Goal: Register for event/course

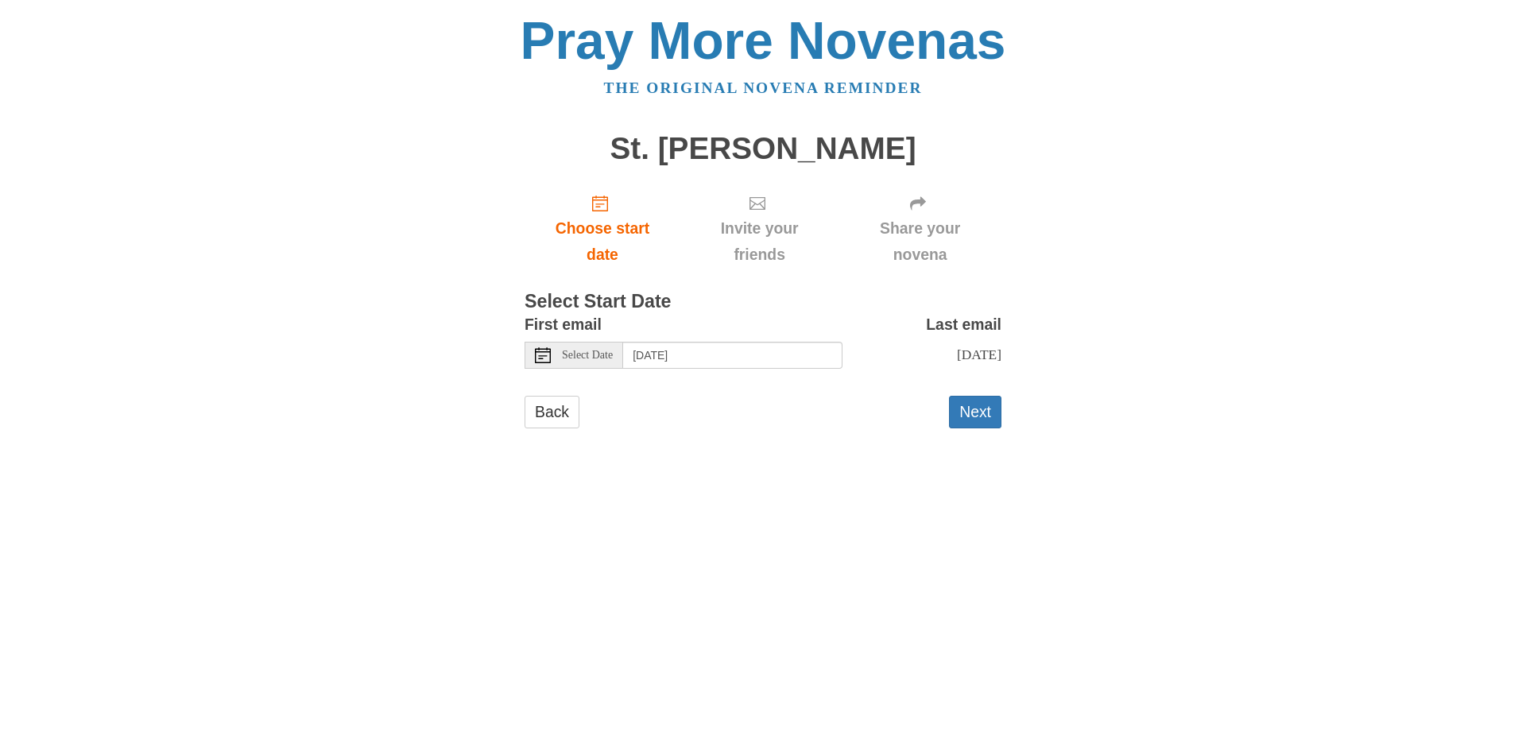
click at [596, 357] on span "Select Date" at bounding box center [587, 355] width 51 height 11
click at [965, 405] on button "Next" at bounding box center [975, 412] width 52 height 33
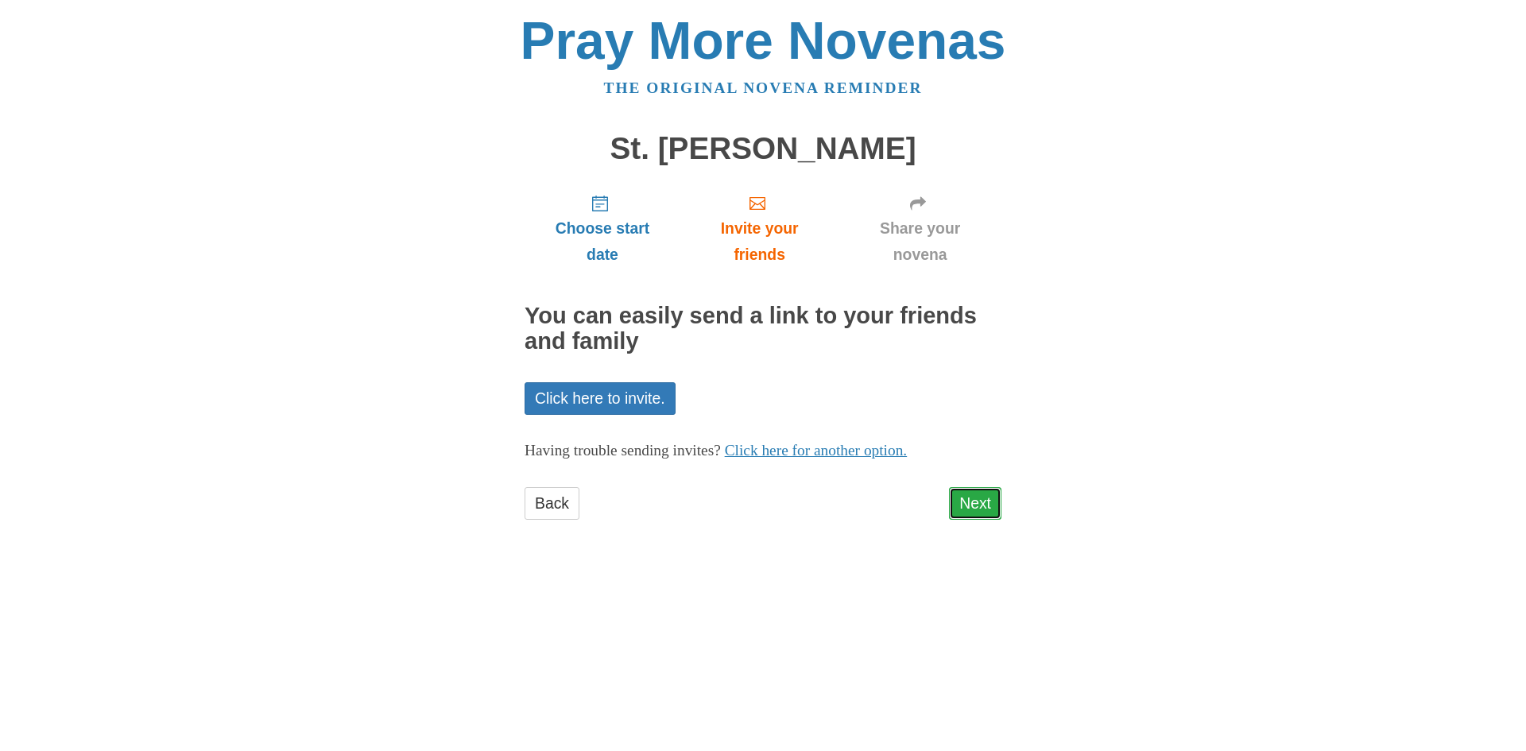
click at [980, 505] on link "Next" at bounding box center [975, 503] width 52 height 33
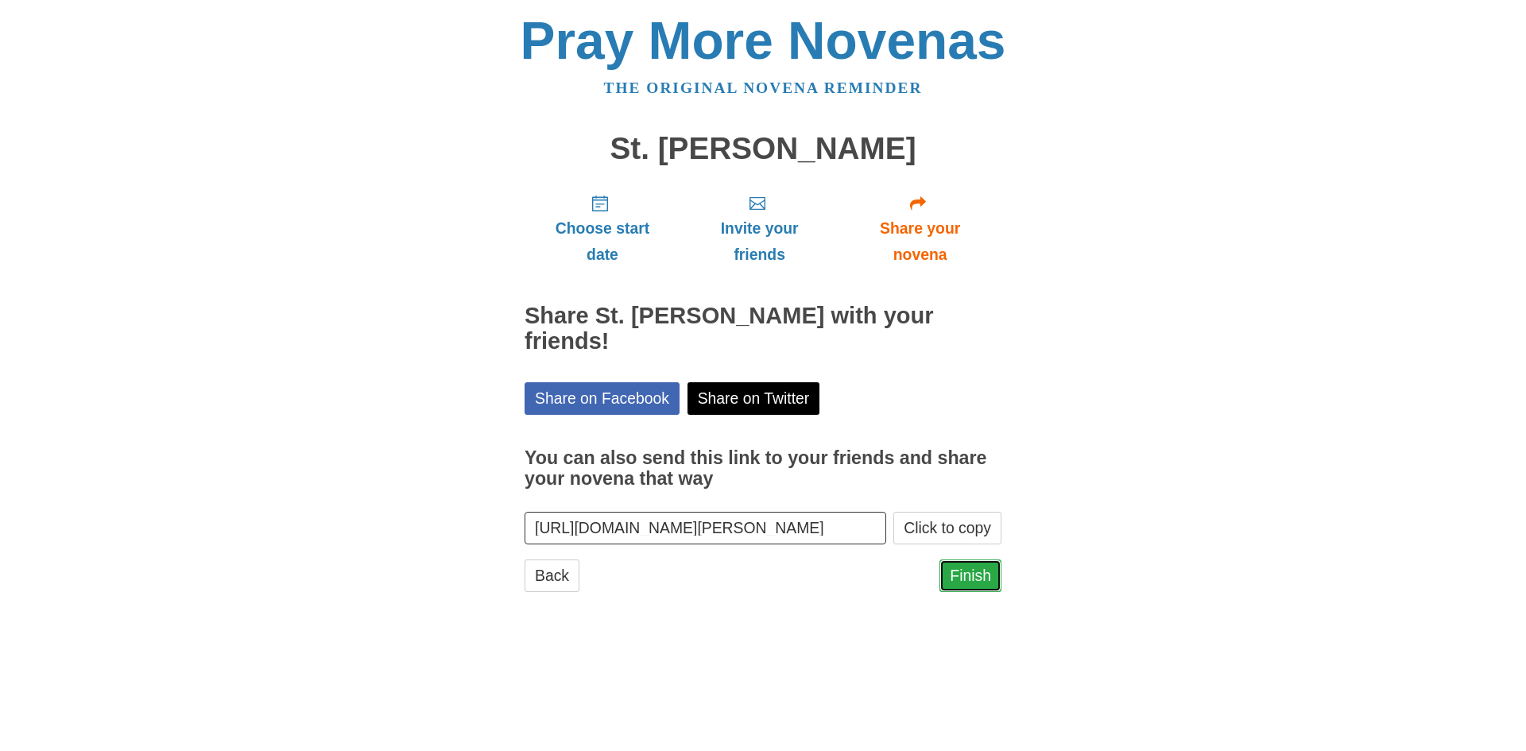
click at [967, 575] on link "Finish" at bounding box center [970, 575] width 62 height 33
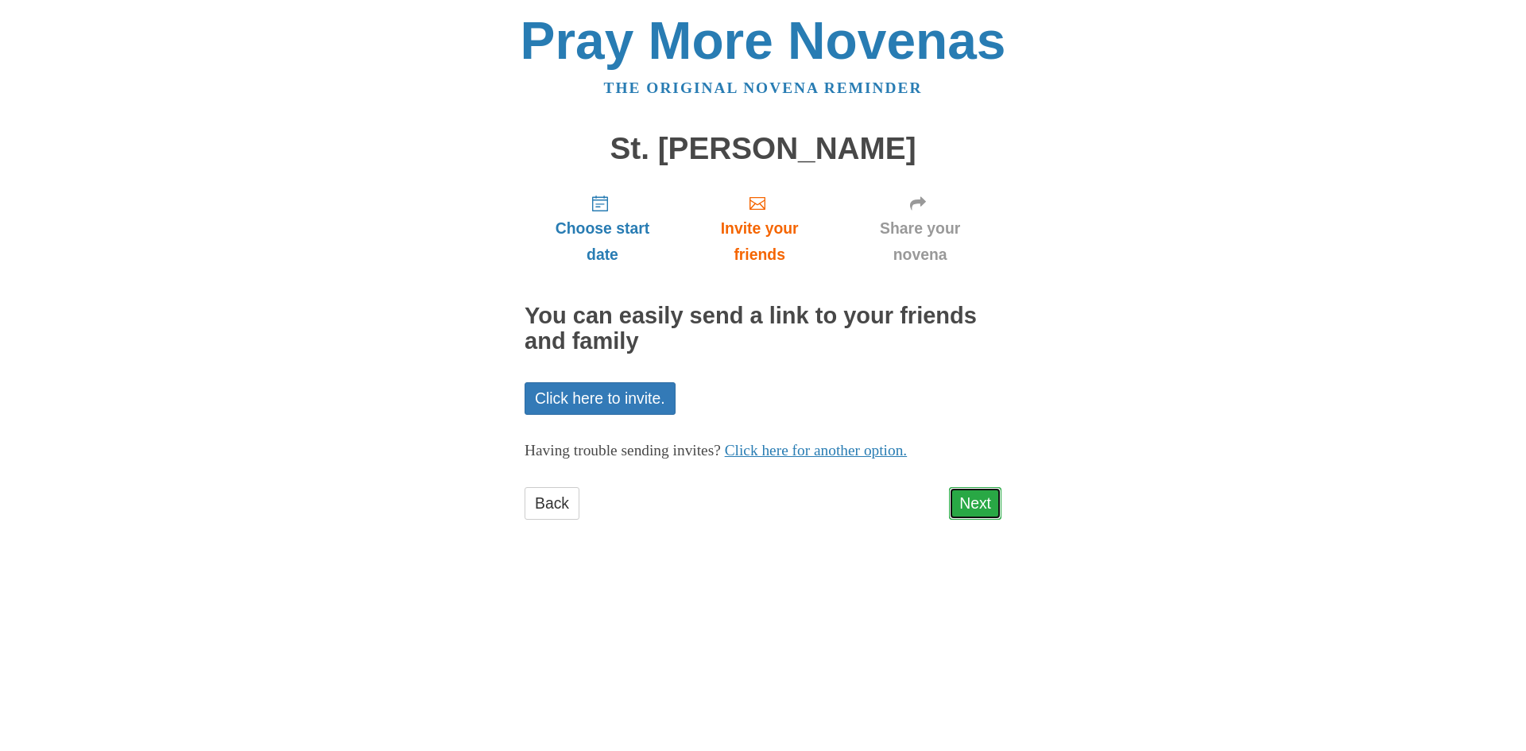
click at [986, 517] on link "Next" at bounding box center [975, 503] width 52 height 33
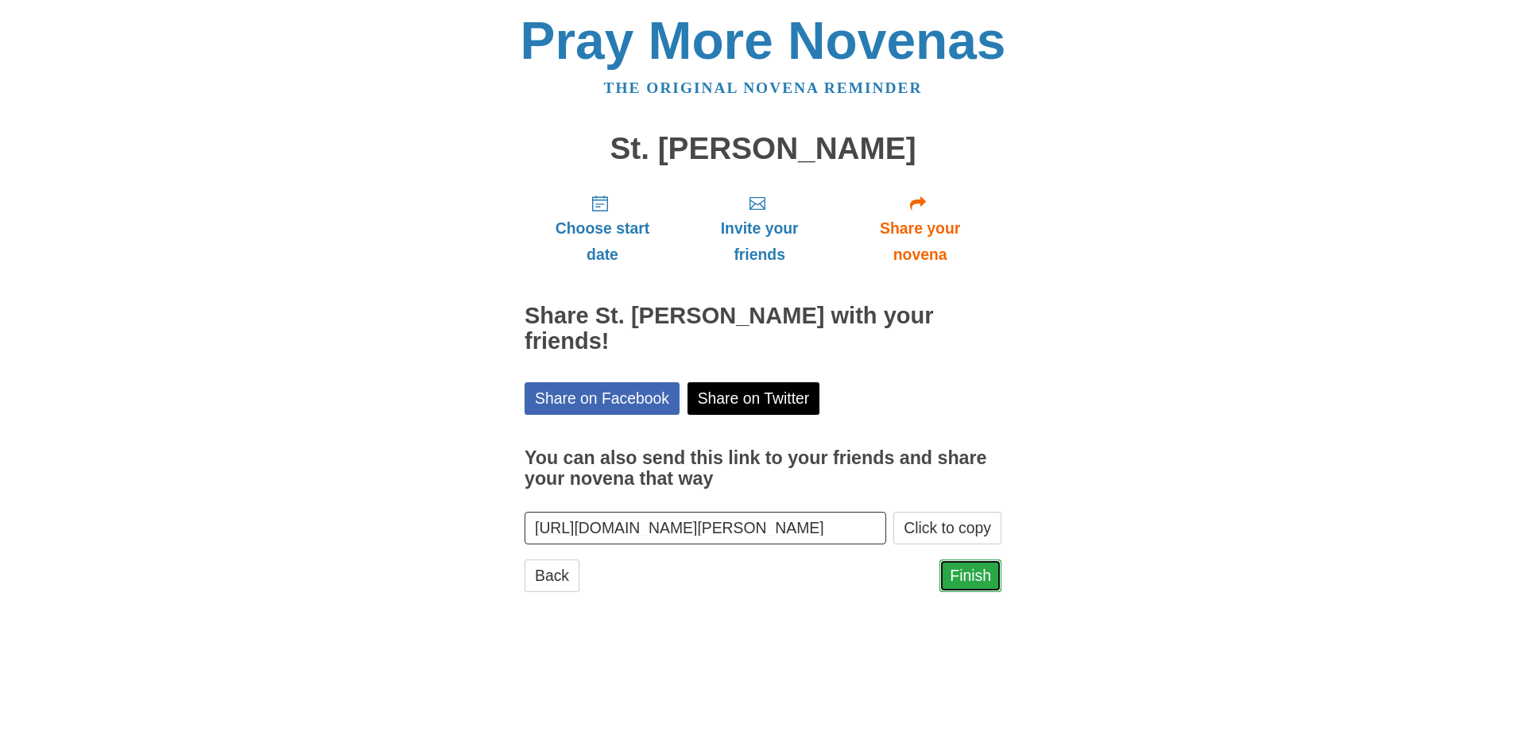
click at [965, 587] on link "Finish" at bounding box center [970, 575] width 62 height 33
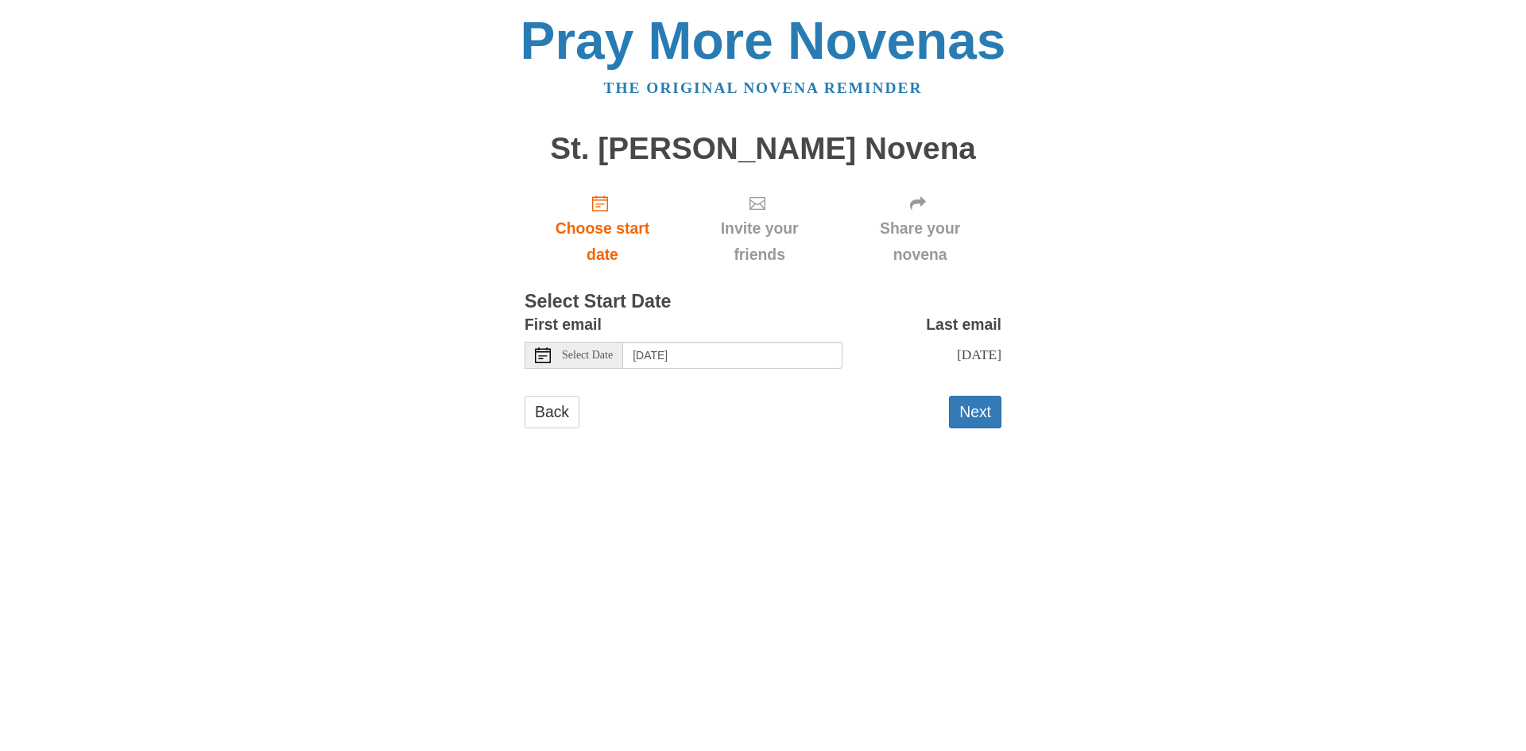
click at [551, 350] on div "Select Date" at bounding box center [573, 355] width 99 height 27
click at [574, 362] on div "Select Date" at bounding box center [573, 355] width 99 height 27
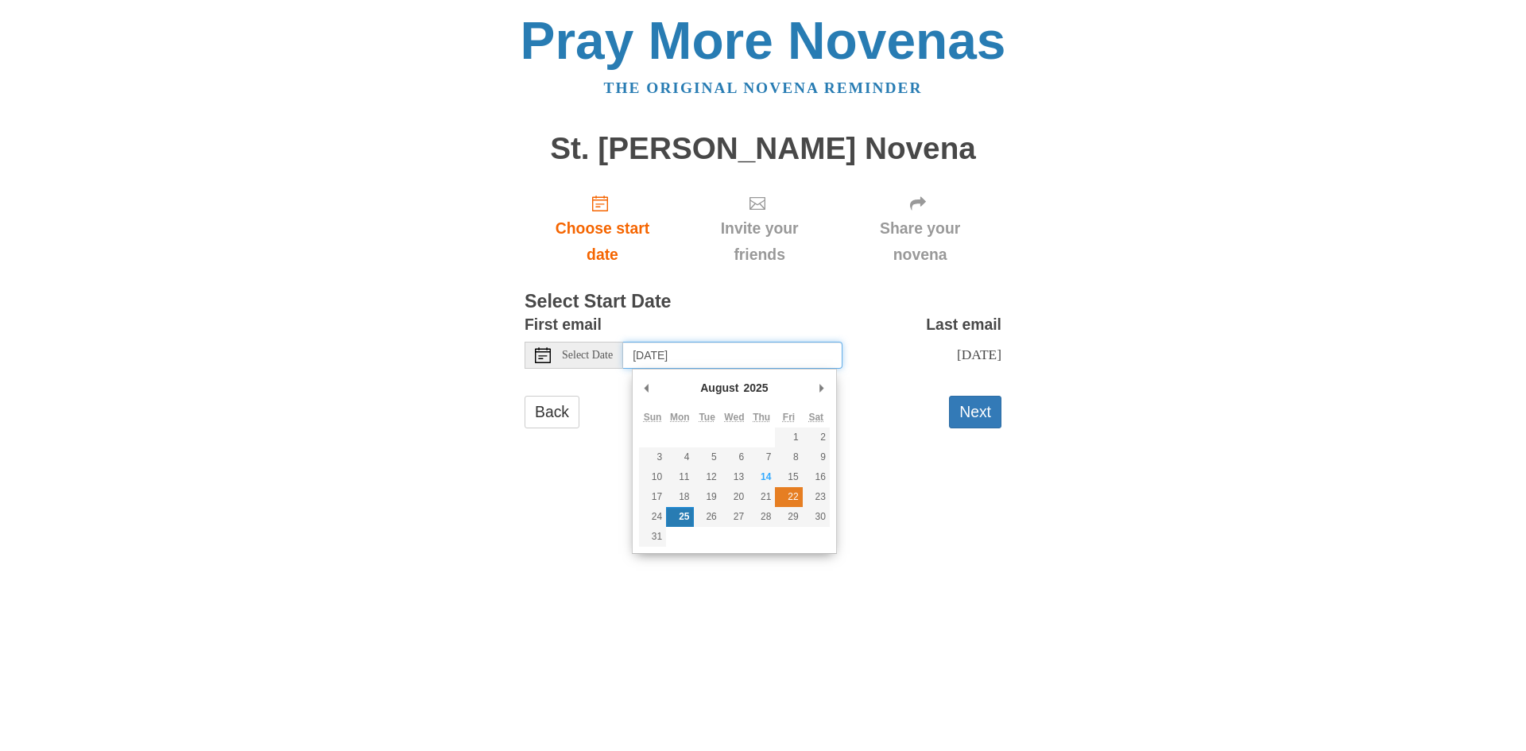
type input "[DATE]"
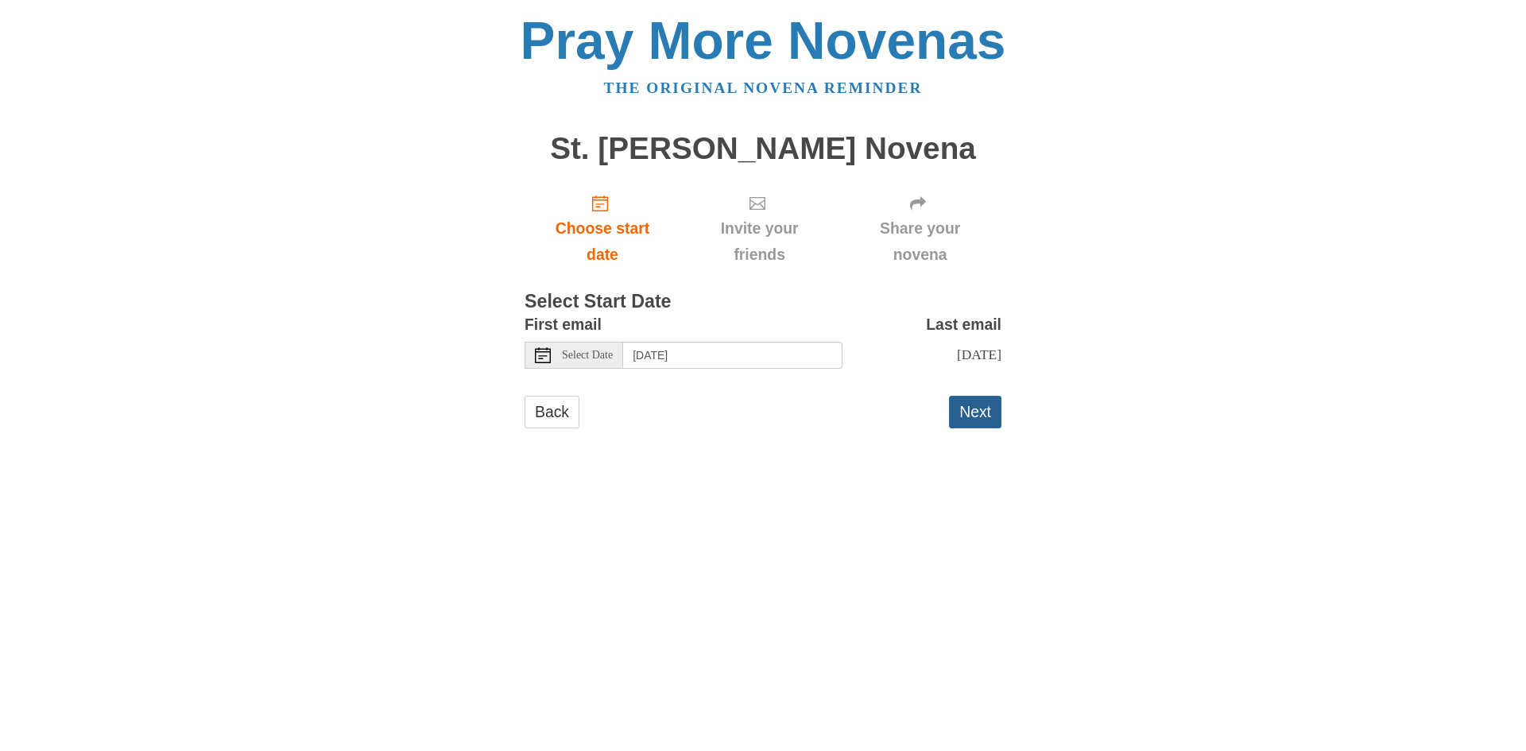
click at [969, 409] on button "Next" at bounding box center [975, 412] width 52 height 33
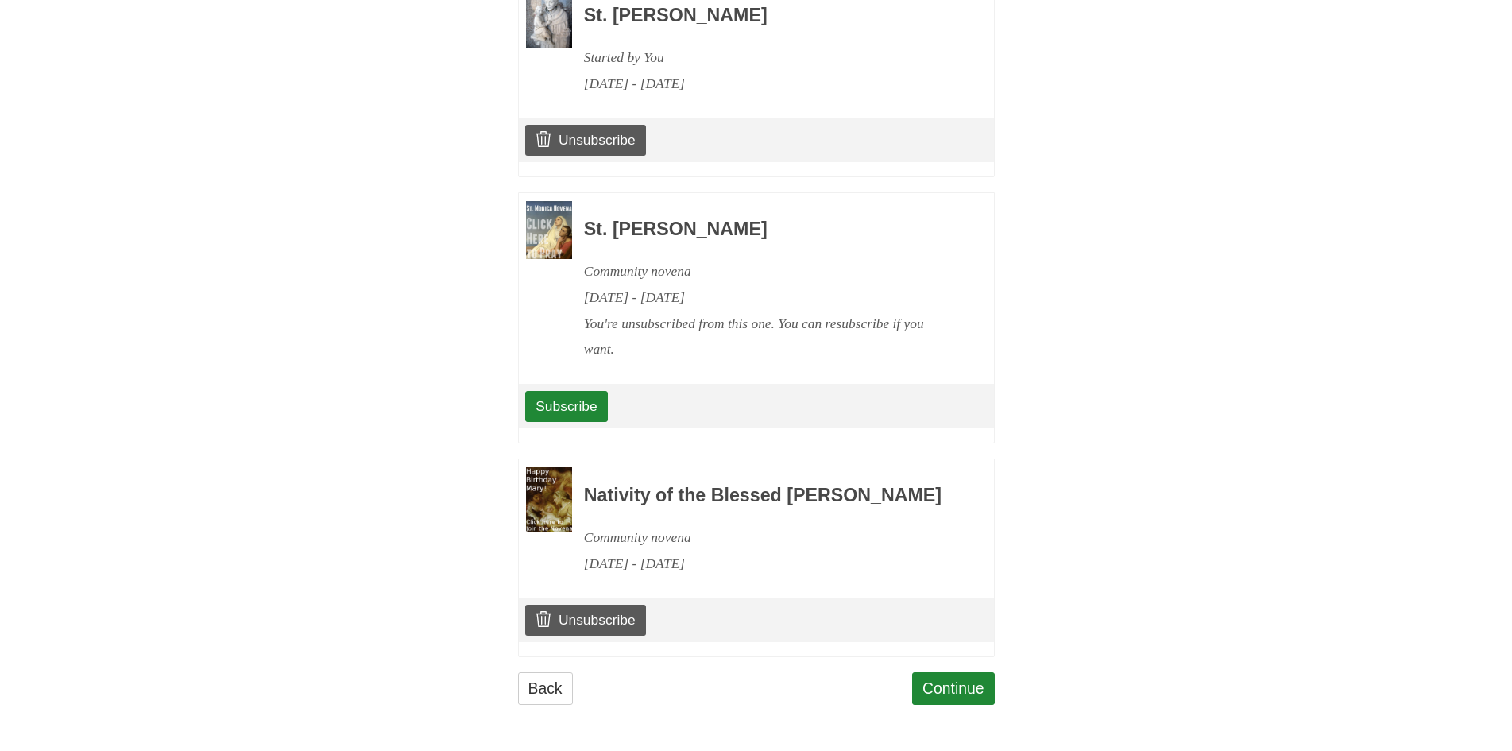
scroll to position [828, 0]
click at [941, 687] on link "Continue" at bounding box center [953, 688] width 83 height 33
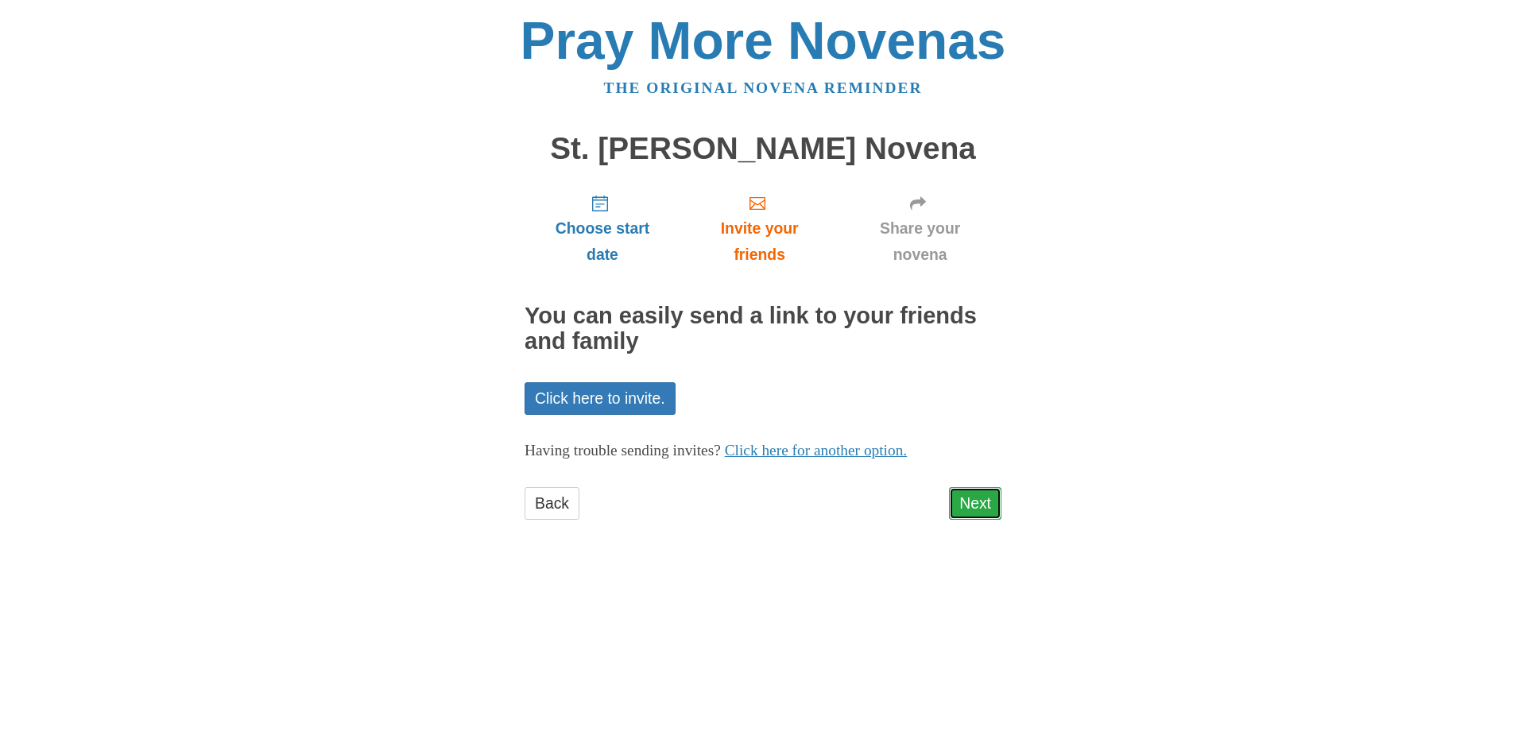
click at [969, 507] on link "Next" at bounding box center [975, 503] width 52 height 33
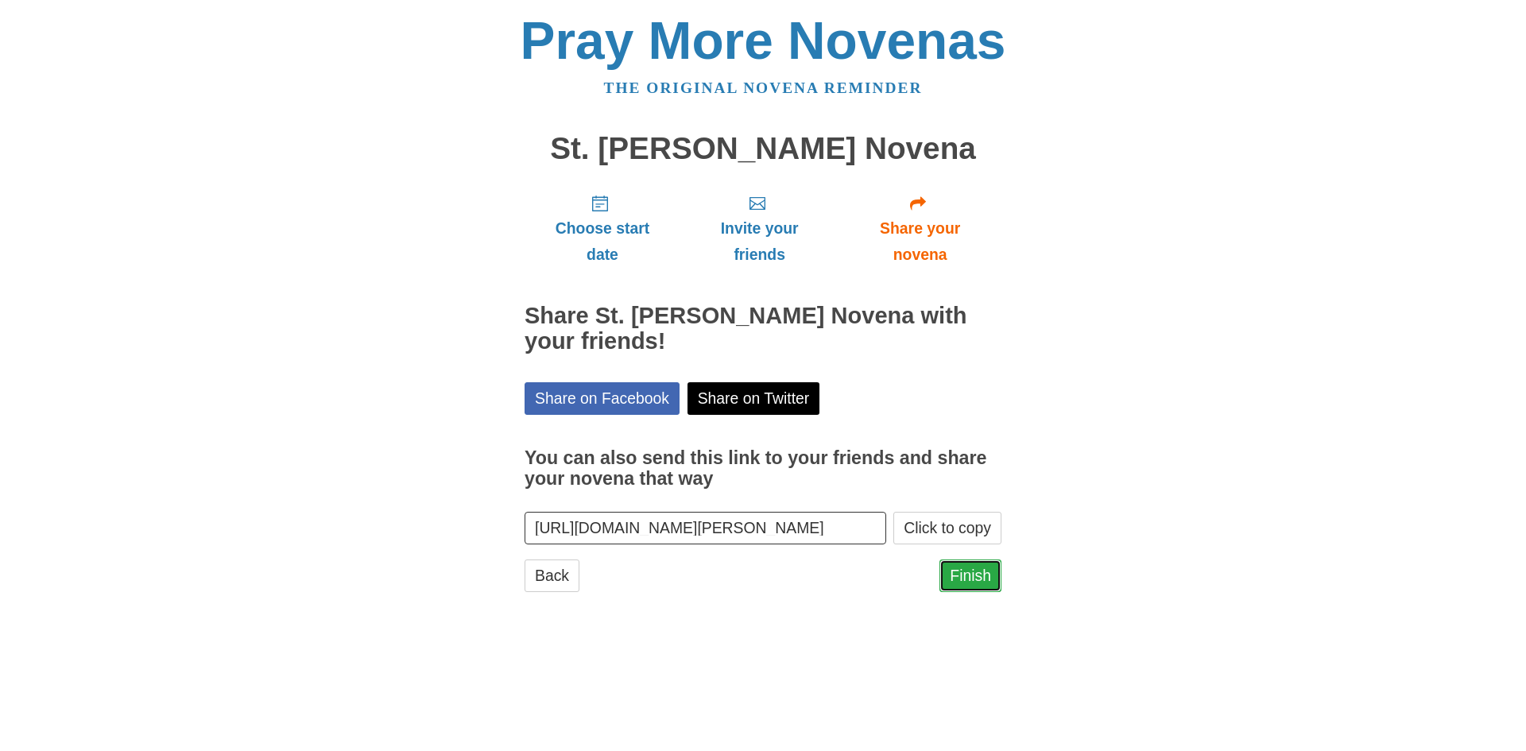
click at [961, 571] on link "Finish" at bounding box center [970, 575] width 62 height 33
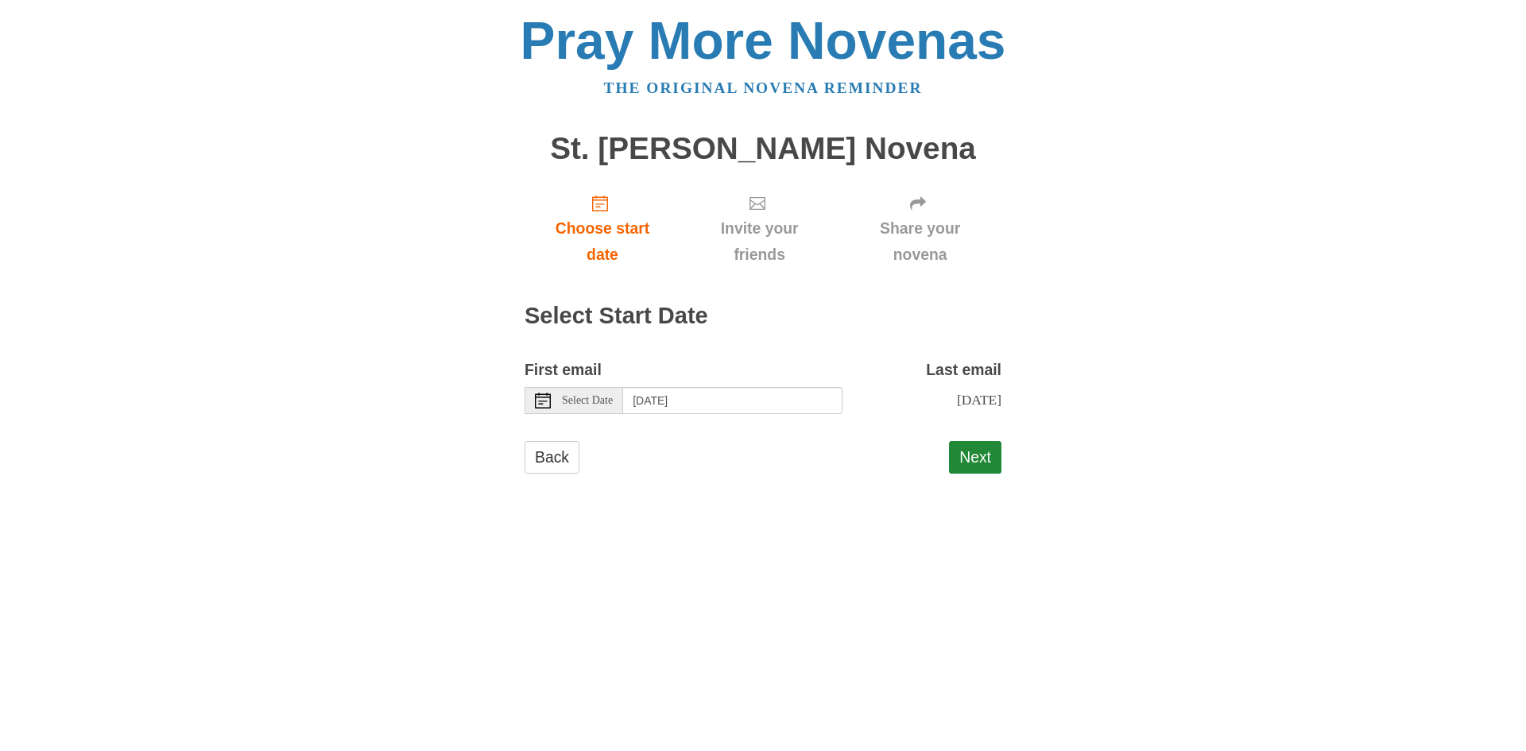
click at [587, 410] on div "Select Date" at bounding box center [573, 400] width 99 height 27
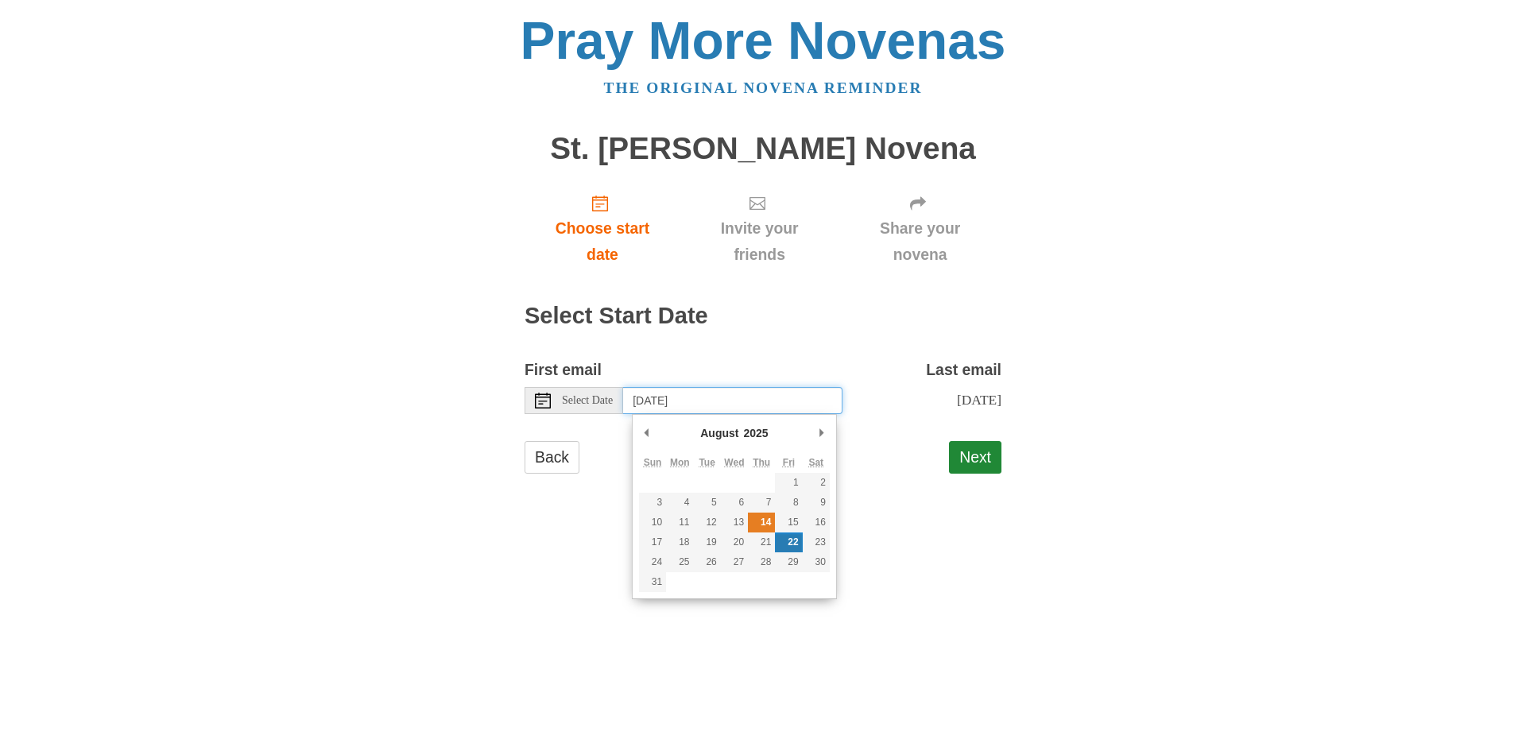
type input "[DATE]"
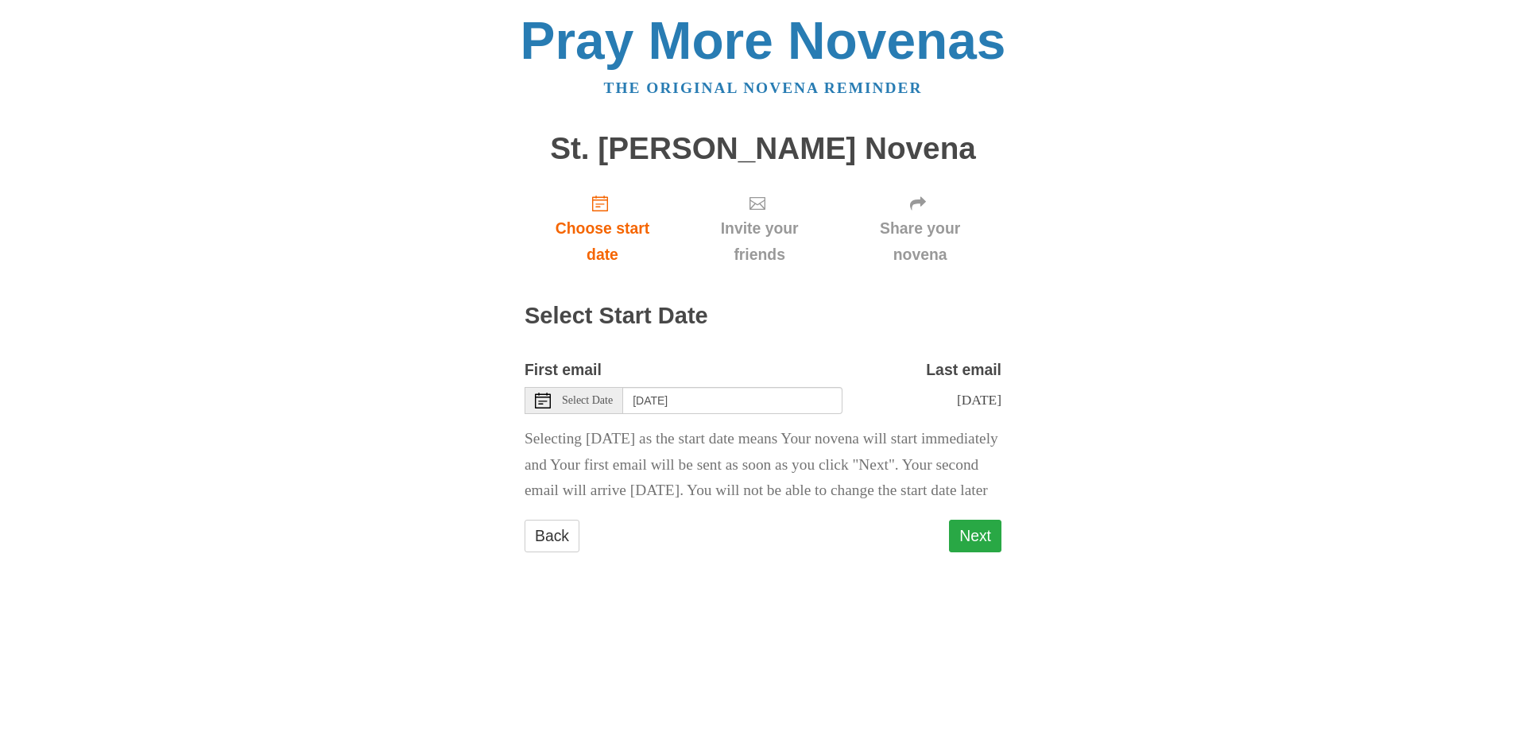
click at [966, 552] on button "Next" at bounding box center [975, 536] width 52 height 33
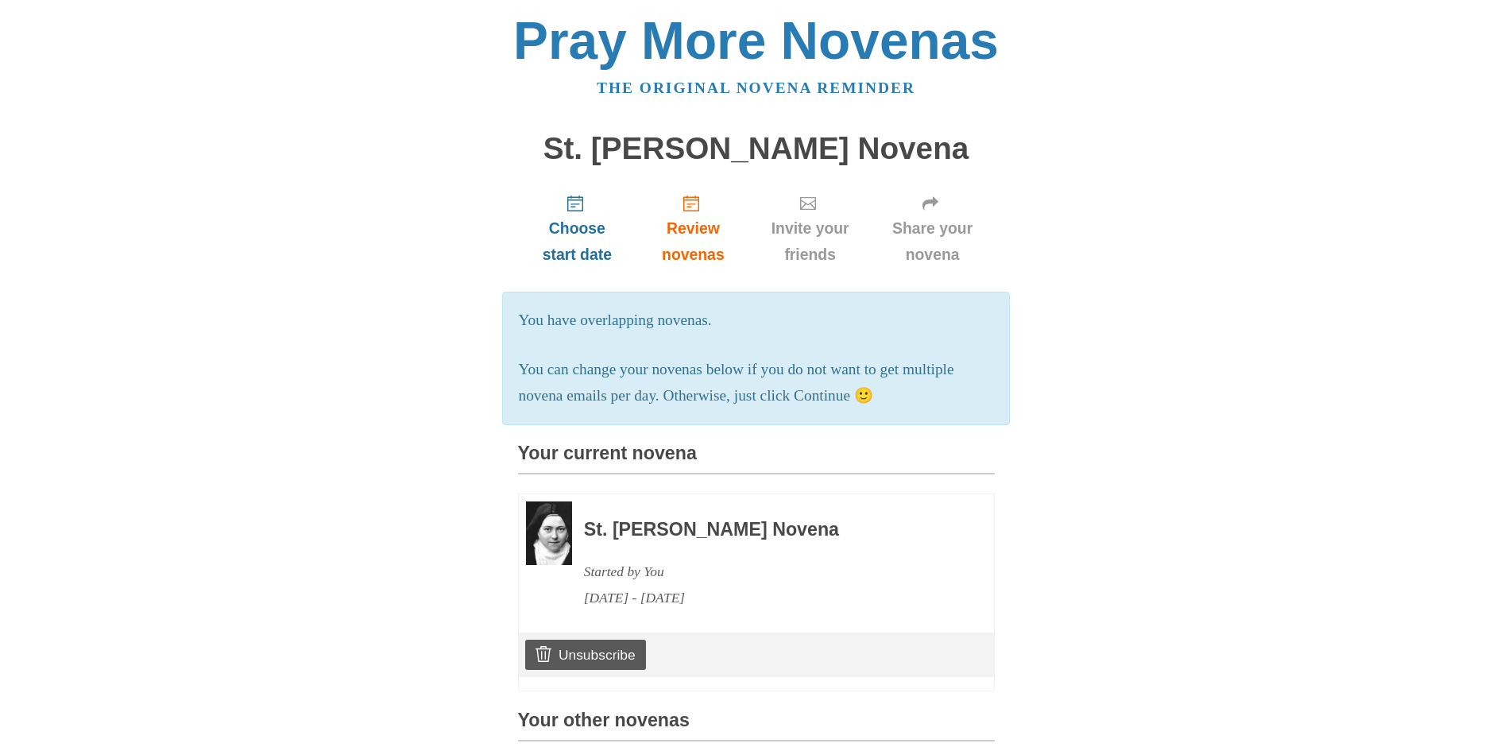
scroll to position [594, 0]
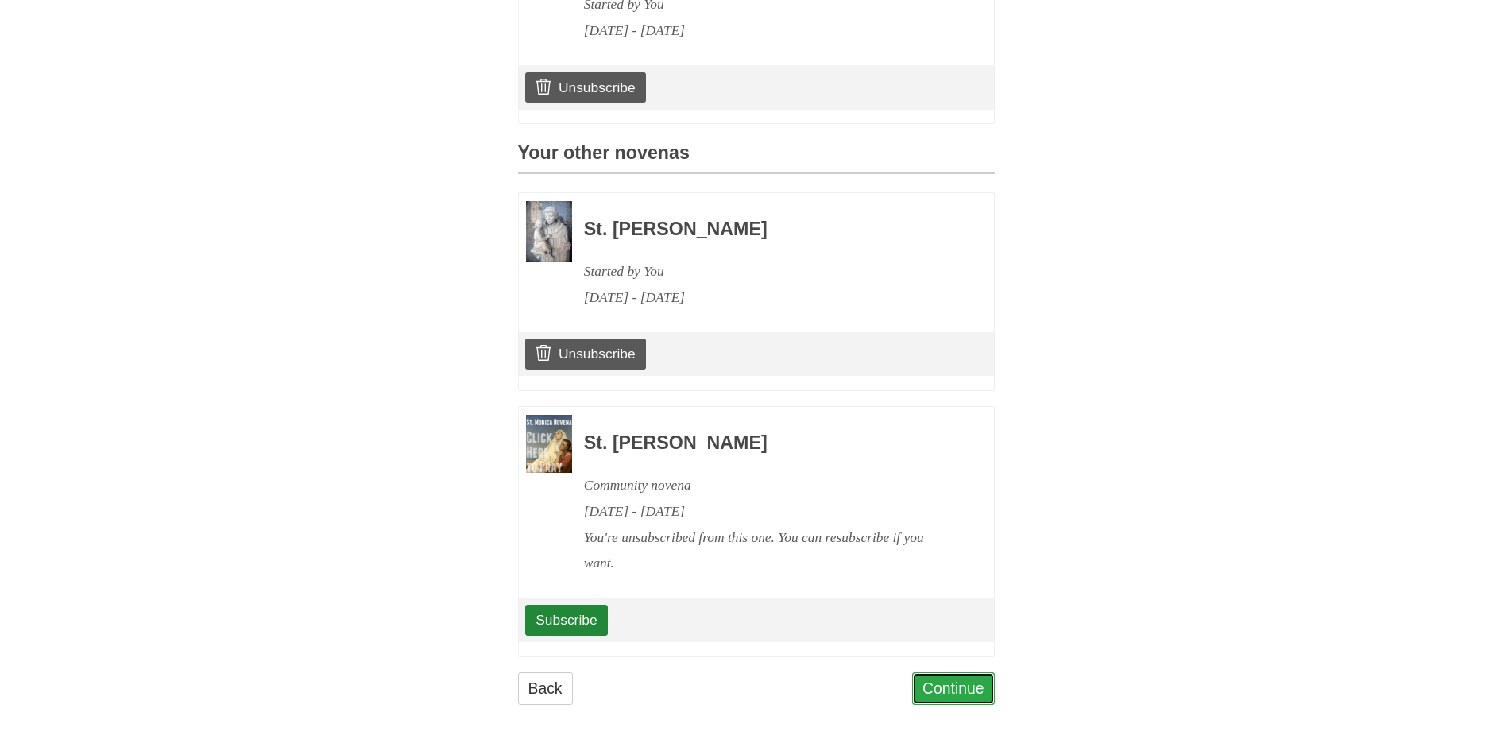
click at [927, 683] on link "Continue" at bounding box center [953, 688] width 83 height 33
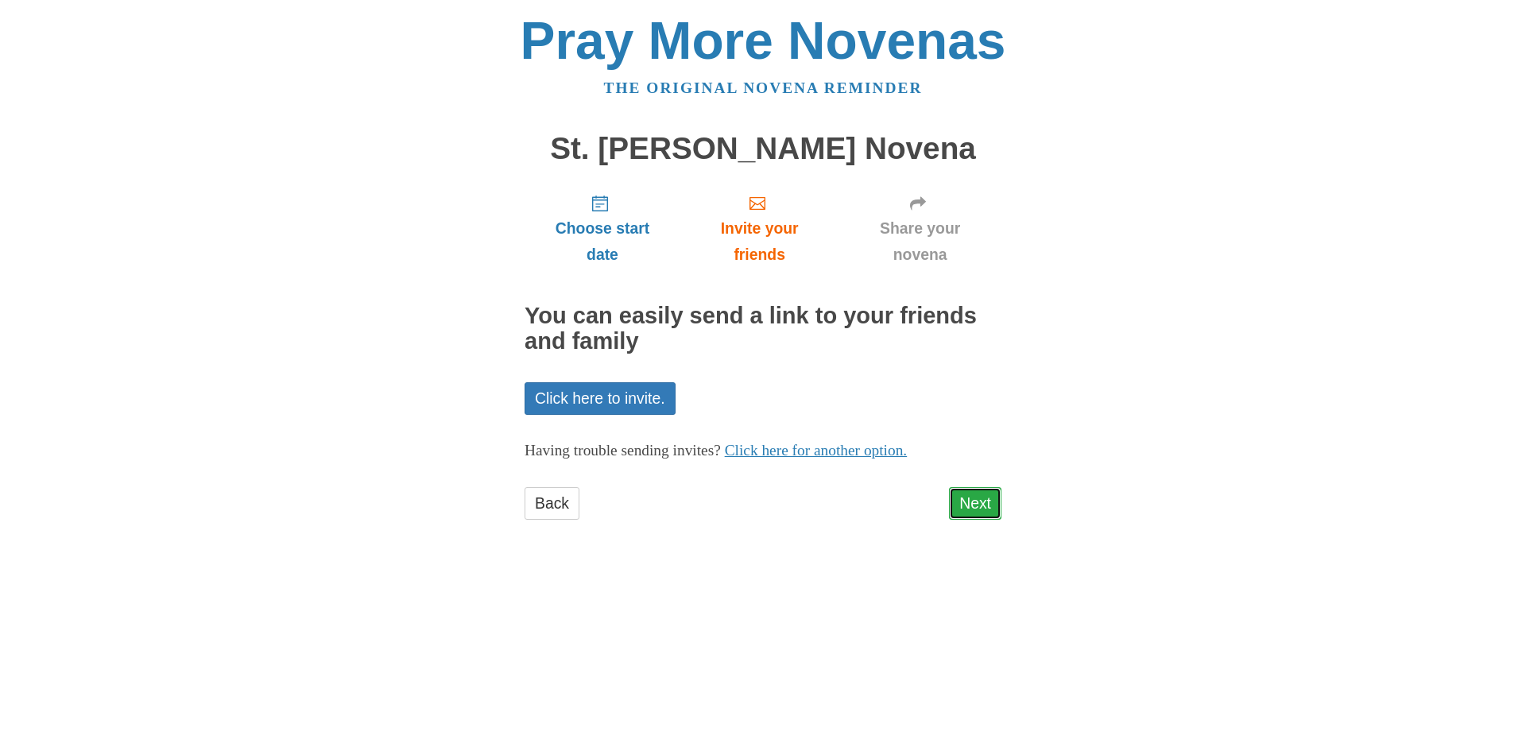
click at [988, 507] on link "Next" at bounding box center [975, 503] width 52 height 33
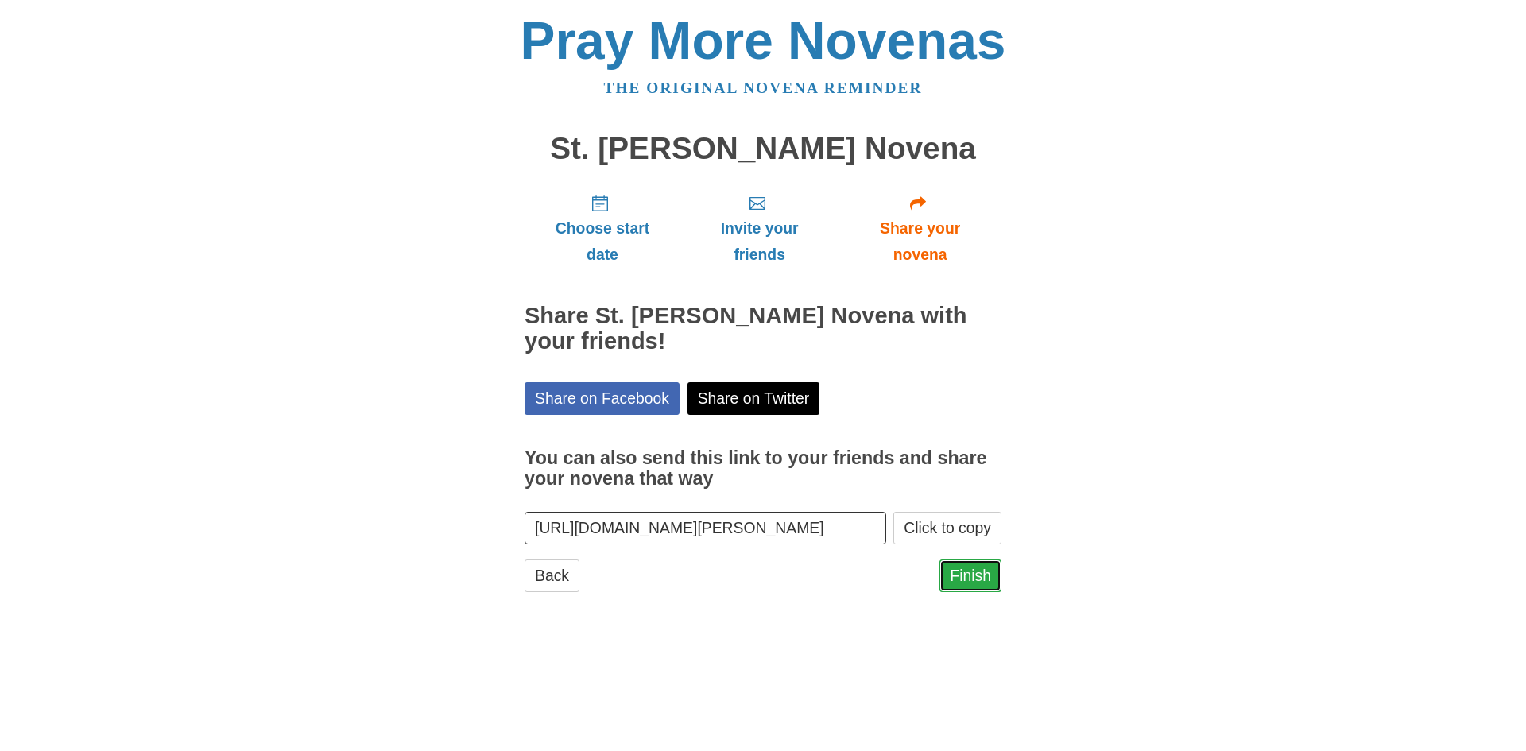
click at [975, 572] on link "Finish" at bounding box center [970, 575] width 62 height 33
